Goal: Task Accomplishment & Management: Manage account settings

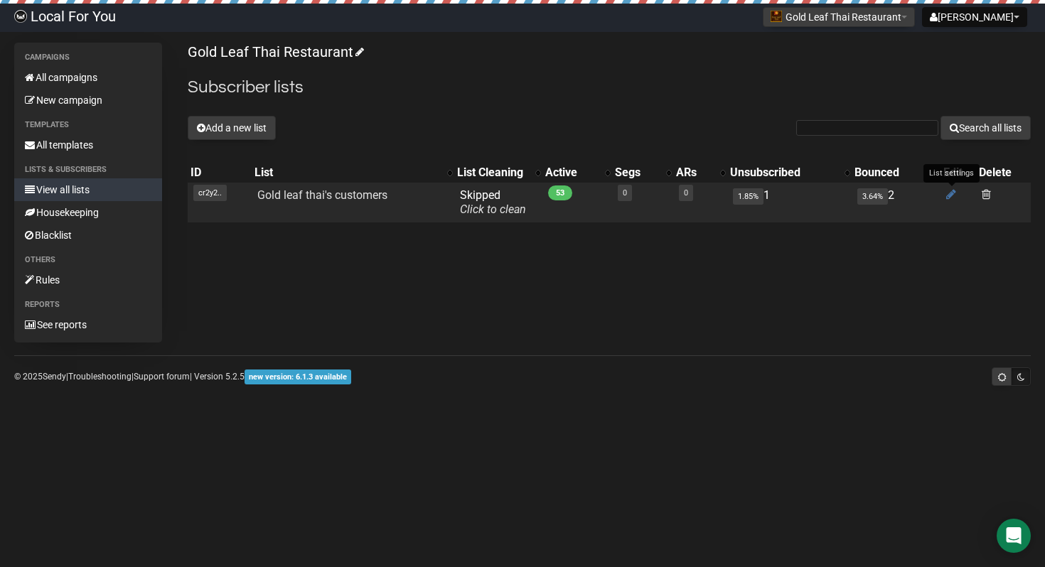
click at [955, 192] on icon at bounding box center [951, 194] width 10 height 12
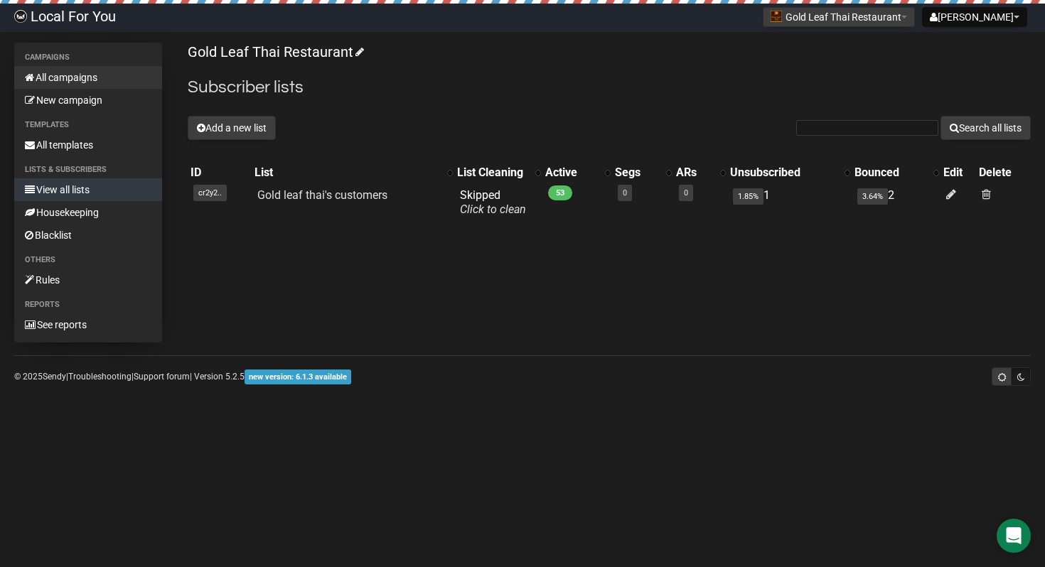
click at [97, 84] on link "All campaigns" at bounding box center [88, 77] width 148 height 23
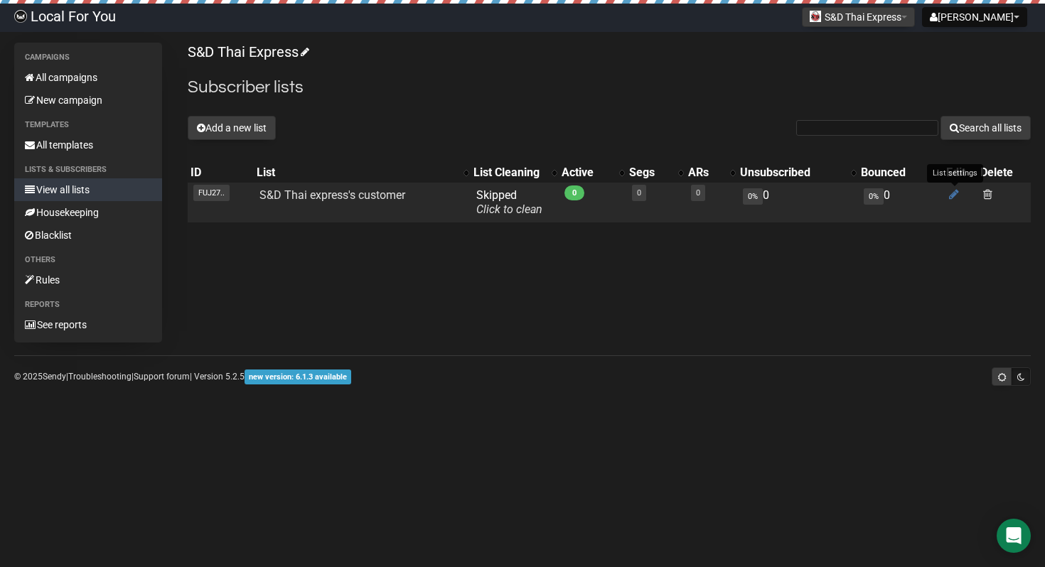
click at [950, 192] on icon at bounding box center [954, 194] width 10 height 12
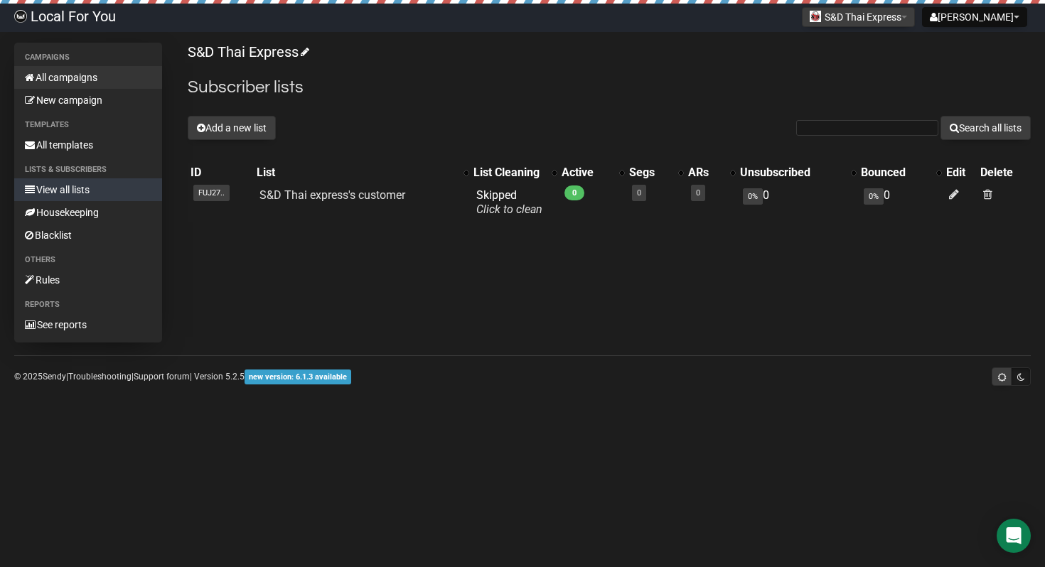
click at [69, 81] on link "All campaigns" at bounding box center [88, 77] width 148 height 23
click at [85, 77] on link "All campaigns" at bounding box center [88, 77] width 148 height 23
